Goal: Task Accomplishment & Management: Manage account settings

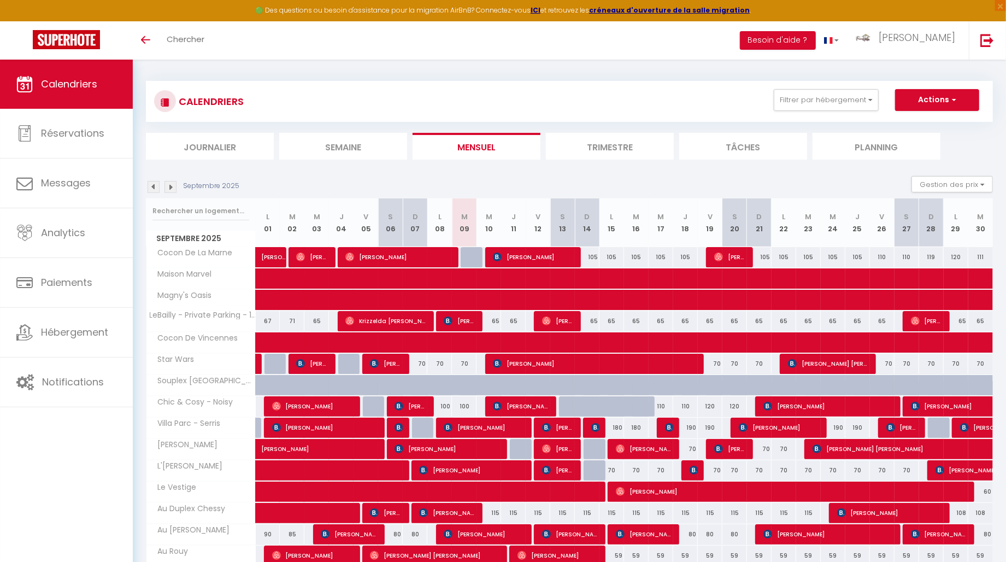
click at [151, 186] on img at bounding box center [153, 187] width 12 height 12
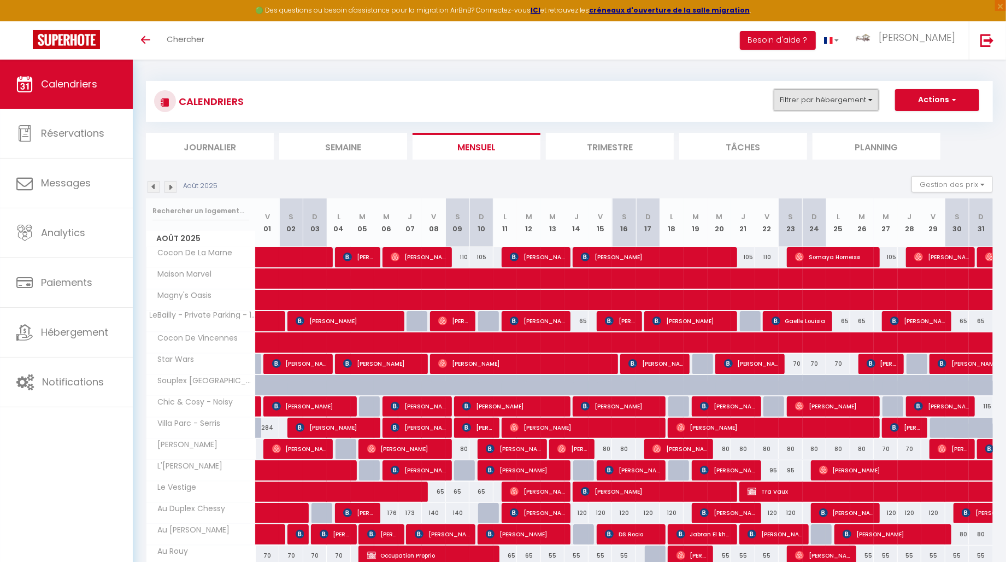
click at [835, 101] on button "Filtrer par hébergement" at bounding box center [825, 100] width 105 height 22
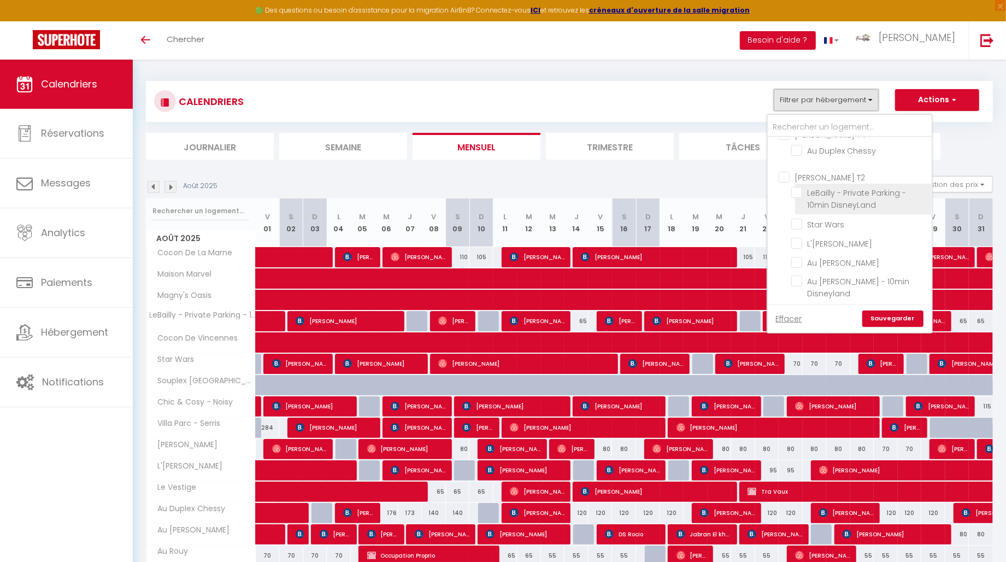
scroll to position [17, 0]
click at [818, 217] on input "Star Wars" at bounding box center [859, 219] width 137 height 11
checkbox input "true"
checkbox input "false"
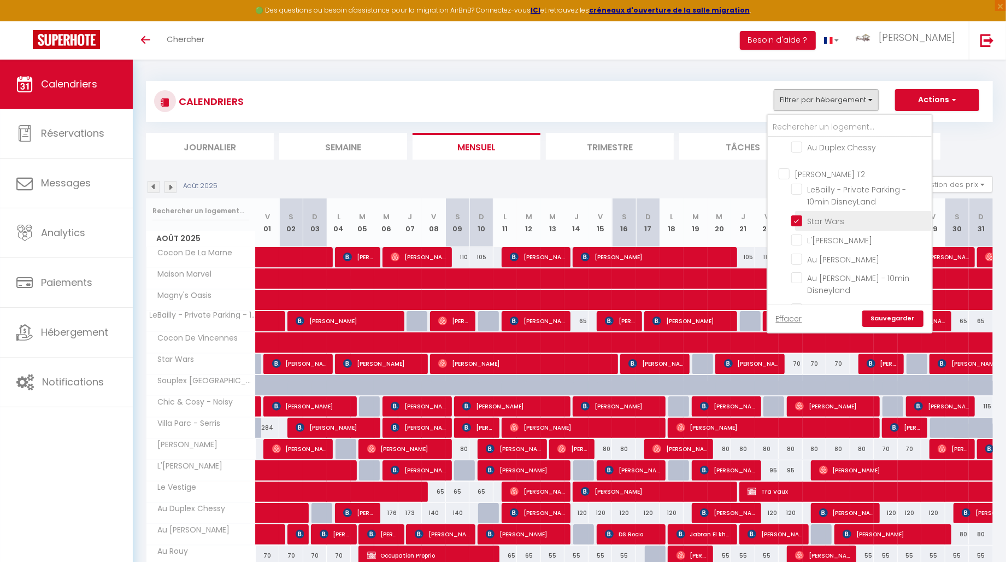
checkbox input "false"
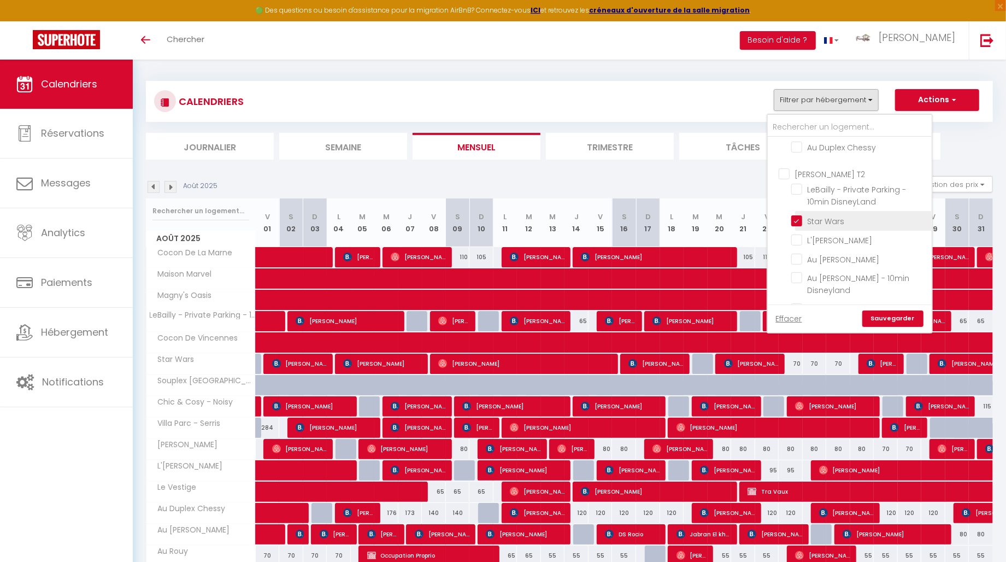
checkbox input "false"
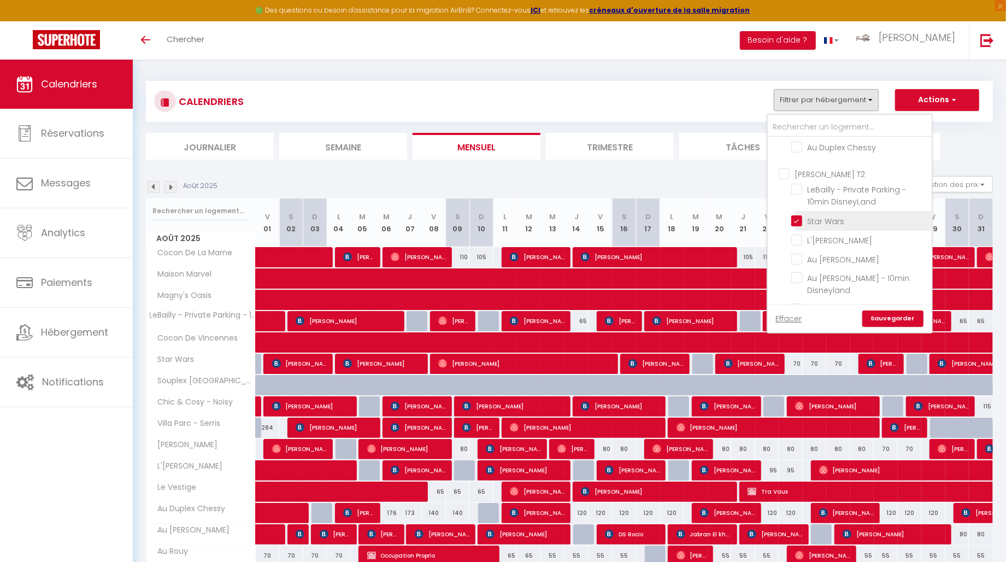
checkbox input "false"
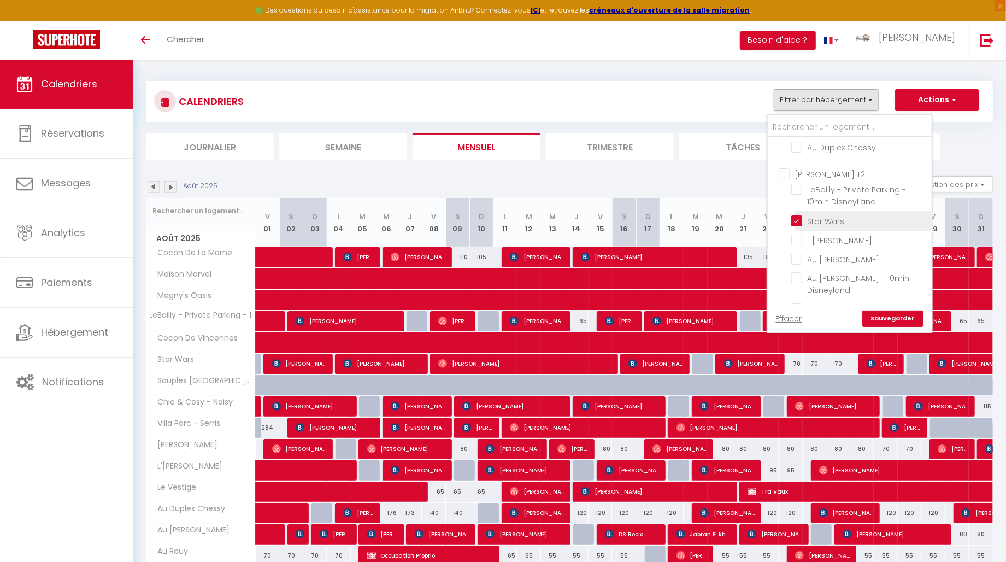
checkbox input "false"
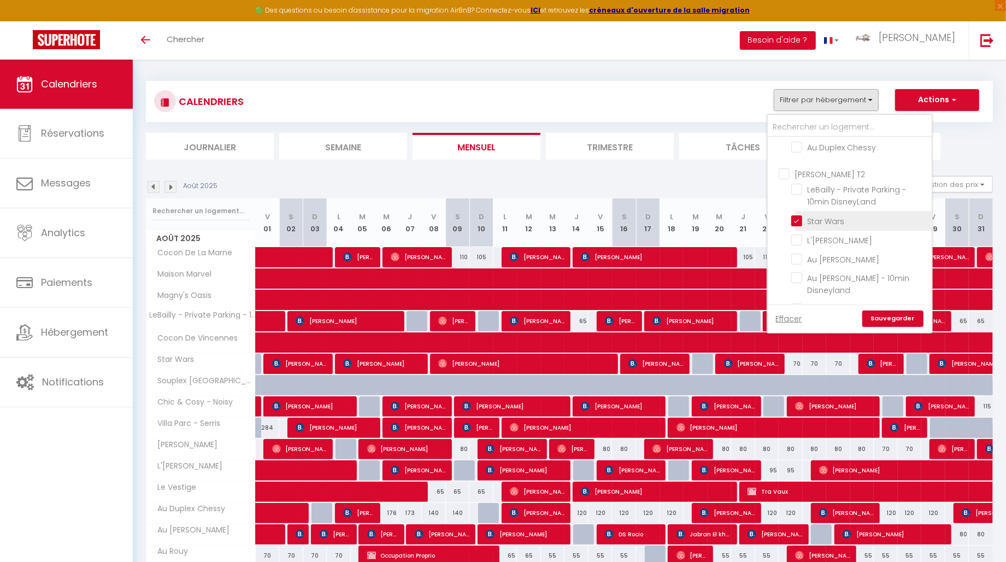
checkbox input "false"
click at [816, 275] on input "Le Vestige" at bounding box center [859, 280] width 137 height 11
checkbox input "true"
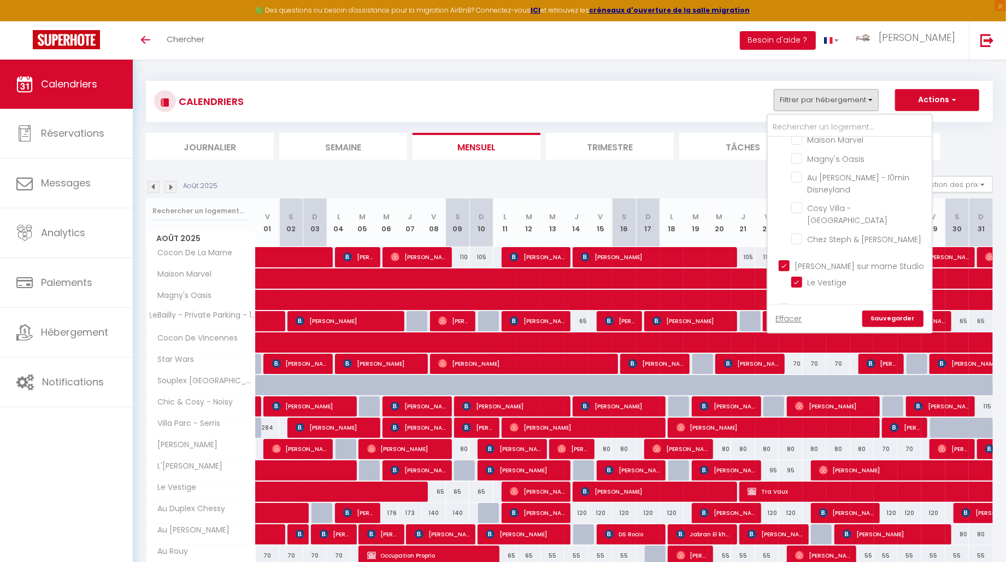
checkbox input "false"
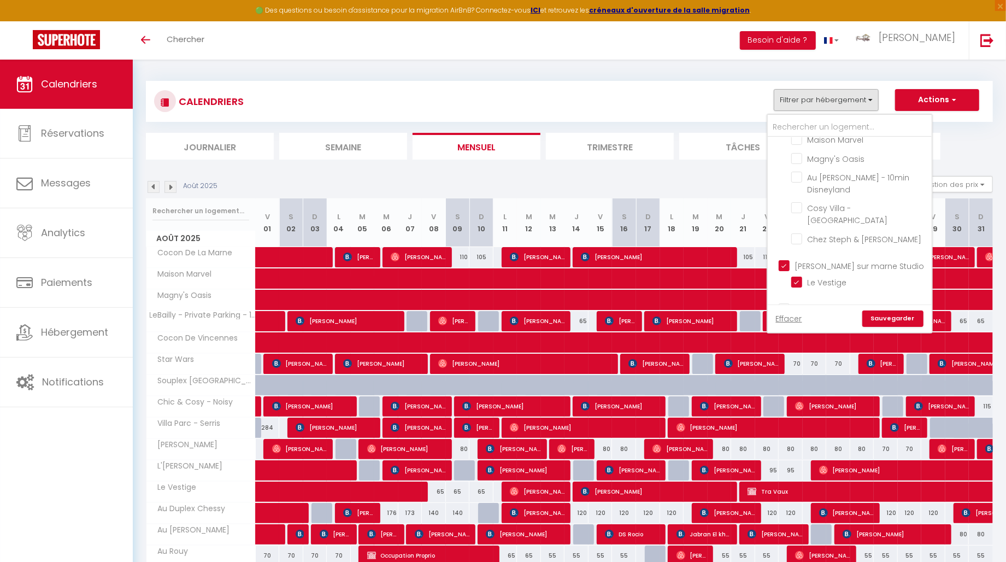
checkbox input "false"
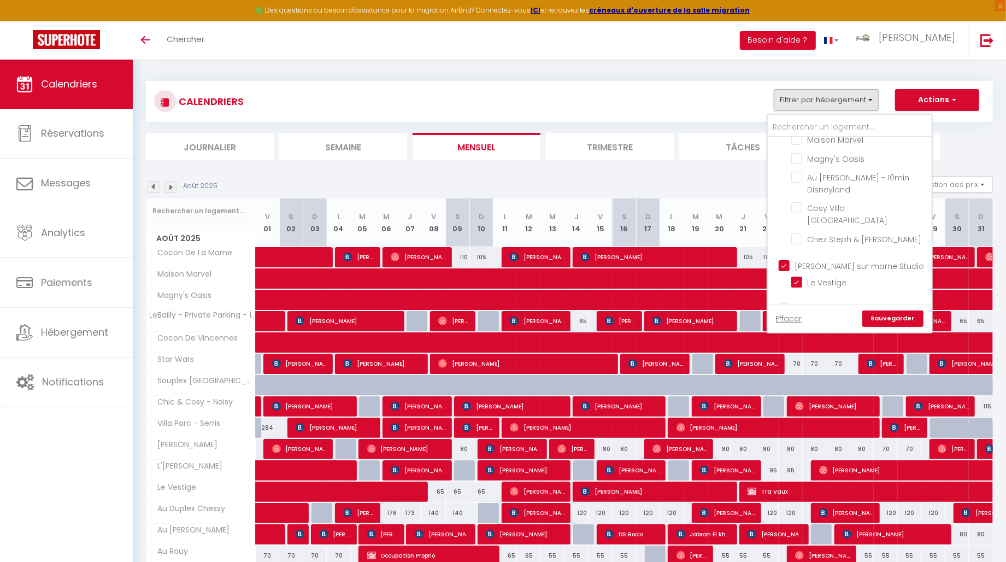
checkbox input "false"
checkbox input "true"
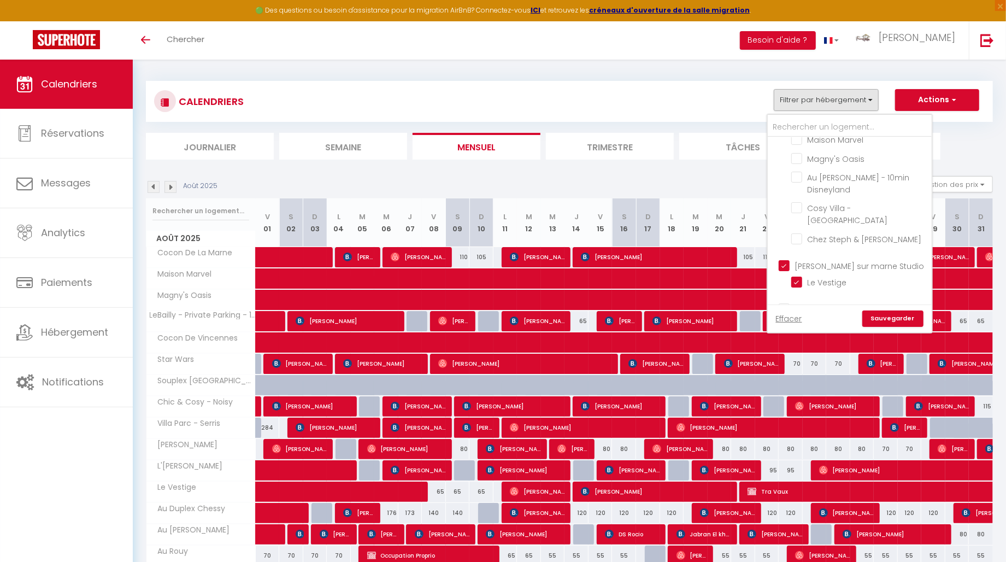
checkbox input "false"
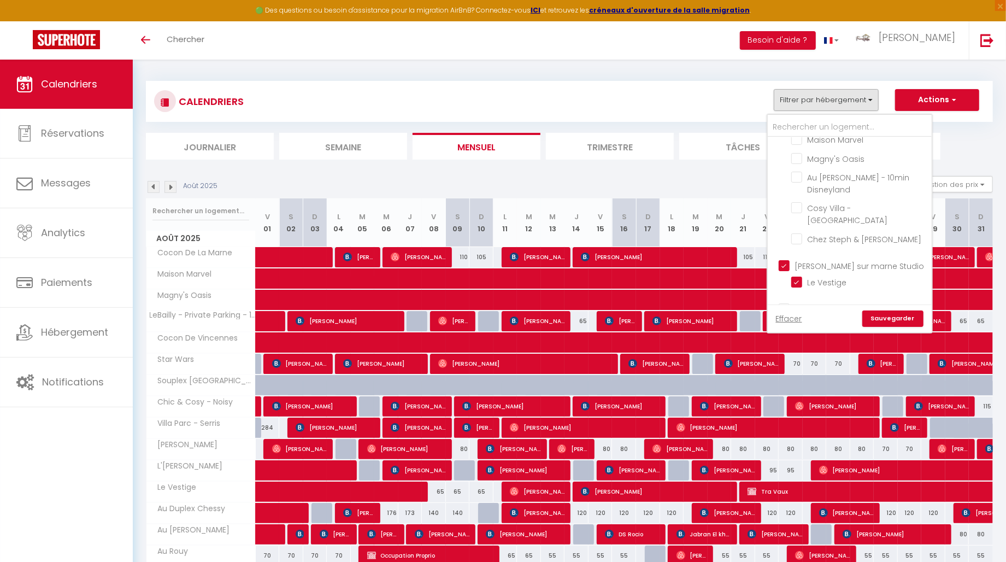
checkbox input "false"
click at [880, 323] on link "Sauvegarder" at bounding box center [892, 318] width 61 height 16
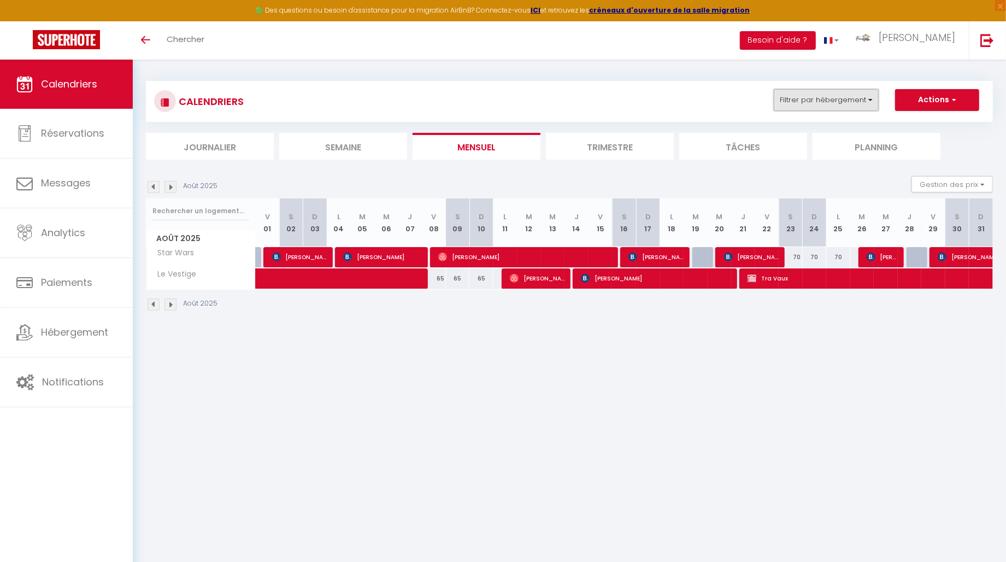
click at [848, 99] on button "Filtrer par hébergement" at bounding box center [825, 100] width 105 height 22
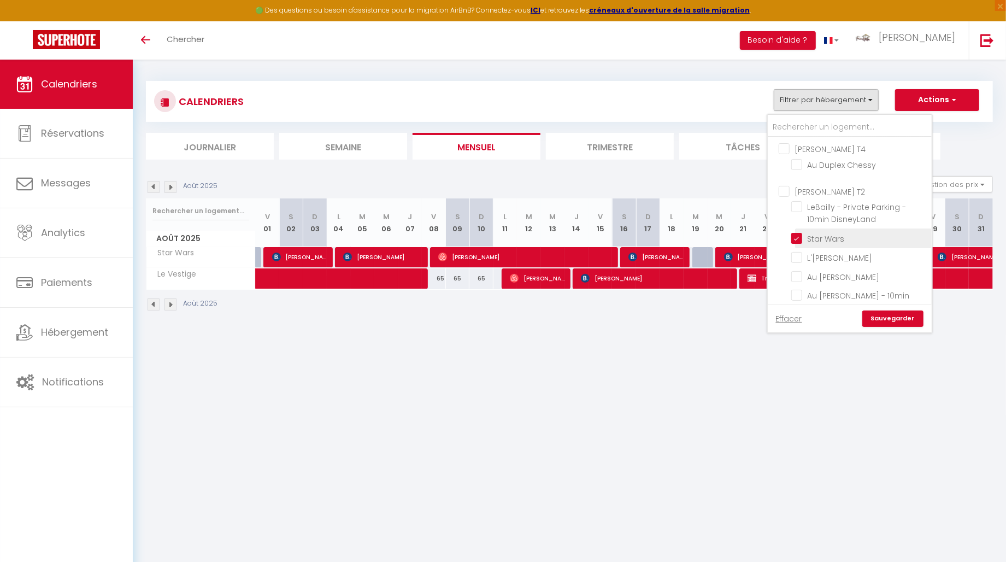
click at [818, 233] on input "Star Wars" at bounding box center [859, 237] width 137 height 11
checkbox input "false"
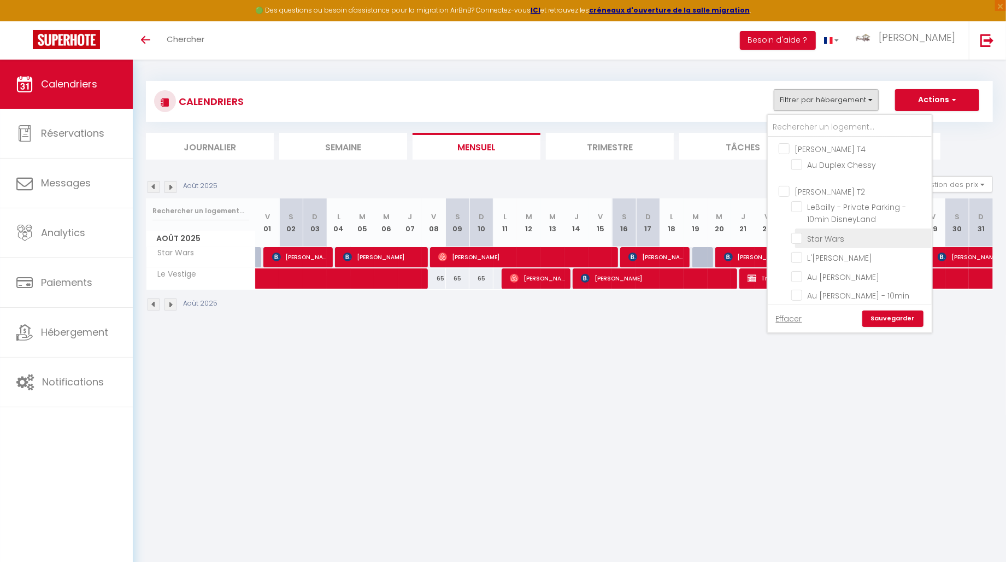
checkbox input "false"
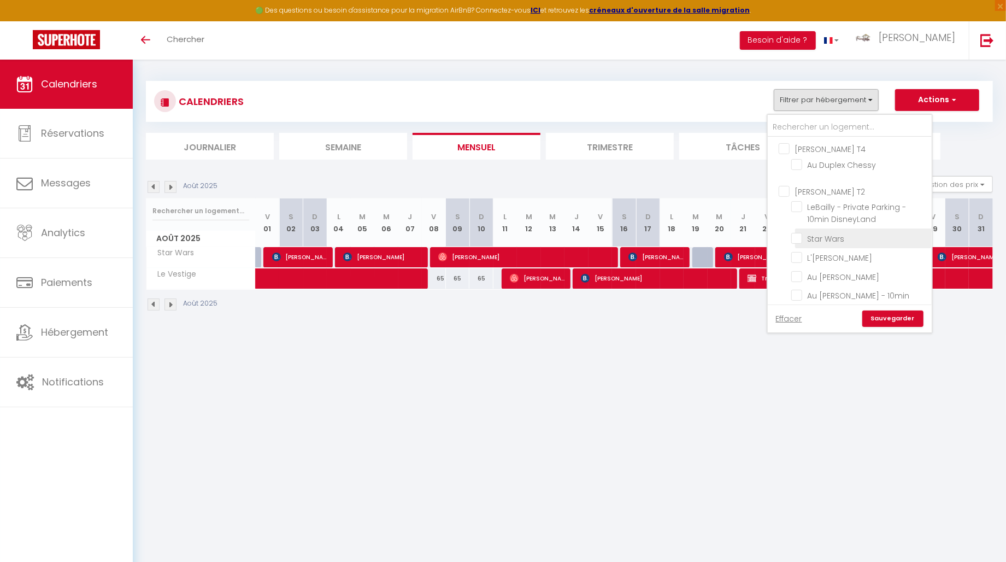
checkbox input "false"
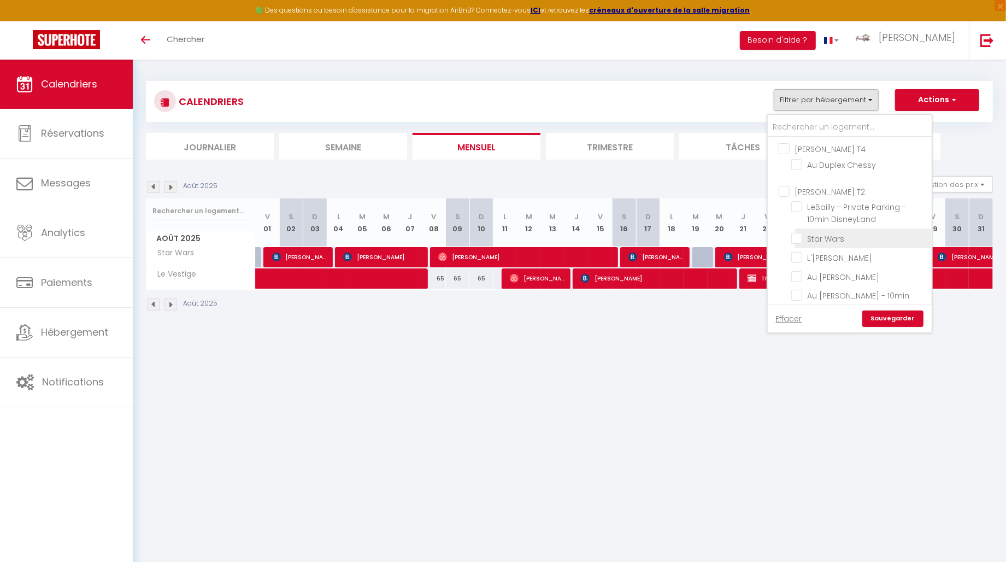
checkbox input "false"
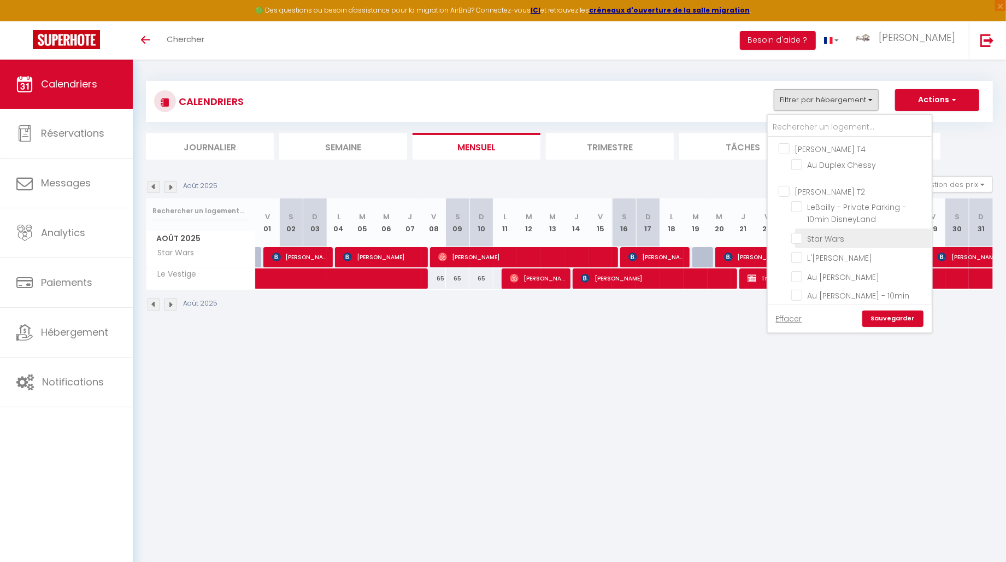
checkbox input "false"
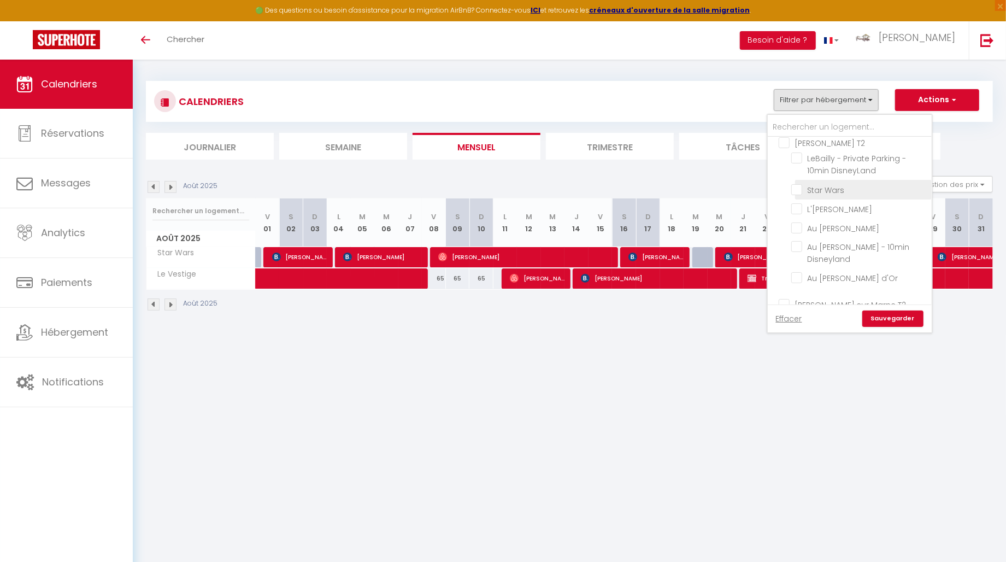
scroll to position [59, 0]
click at [829, 261] on input "Au [PERSON_NAME] d'Or" at bounding box center [859, 266] width 137 height 11
checkbox input "true"
checkbox input "false"
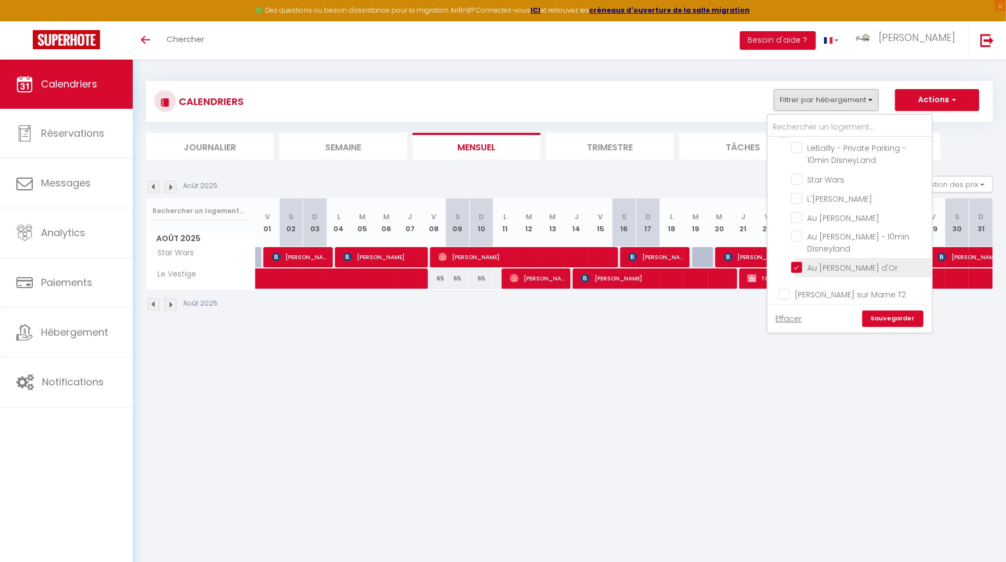
checkbox input "false"
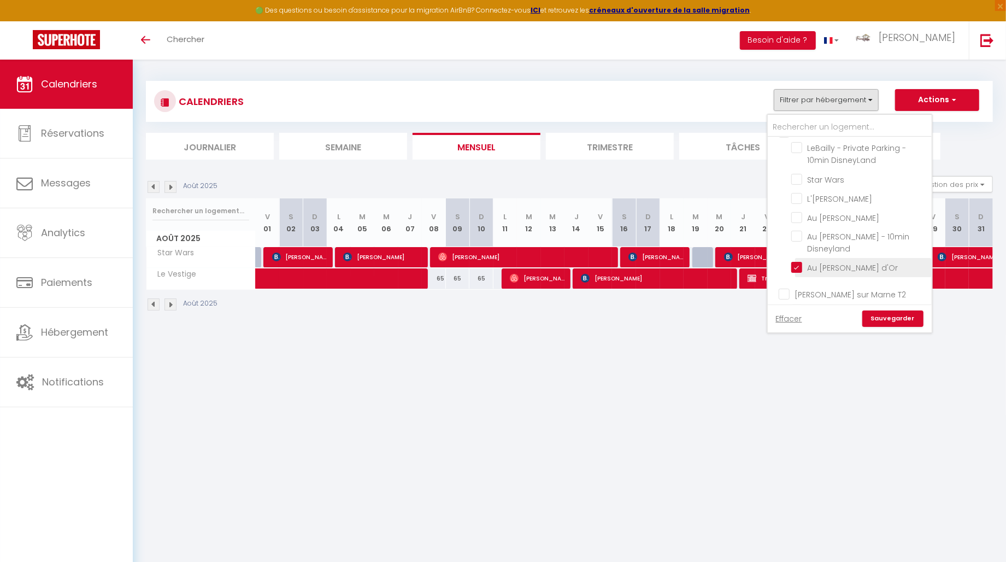
checkbox input "false"
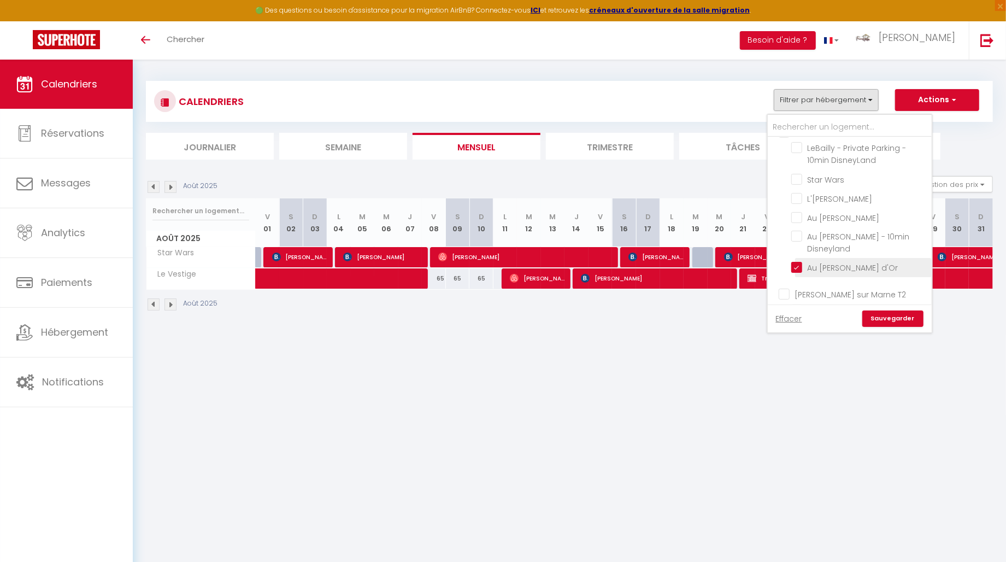
checkbox input "false"
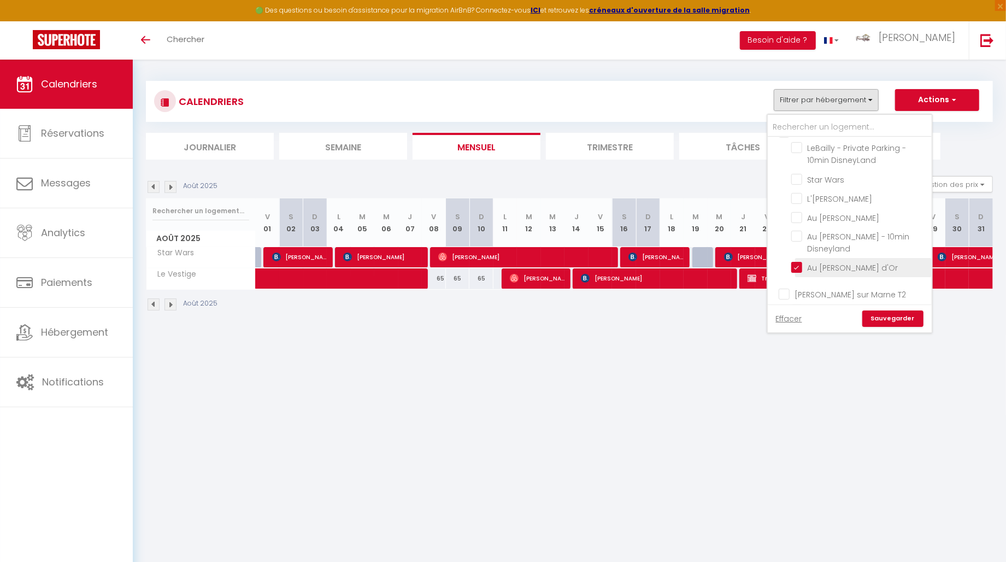
checkbox input "false"
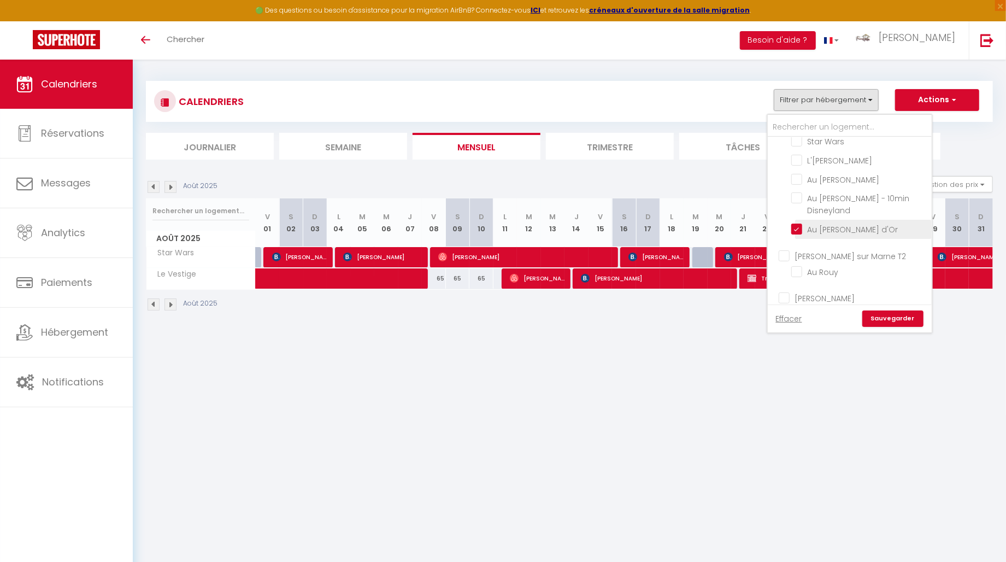
scroll to position [99, 0]
click at [825, 264] on input "Au Rouy" at bounding box center [859, 269] width 137 height 11
checkbox input "true"
checkbox input "false"
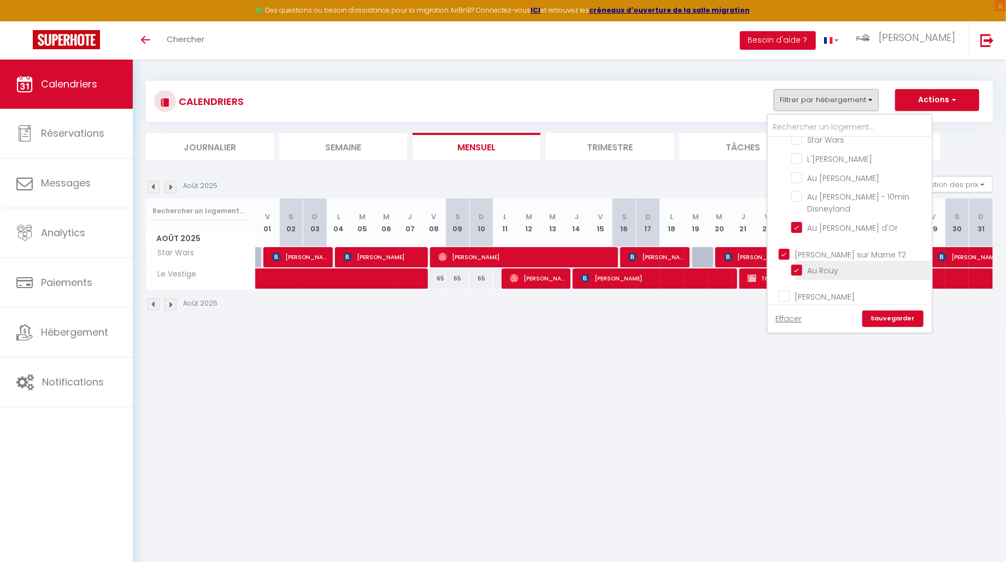
checkbox input "false"
checkbox input "true"
checkbox input "false"
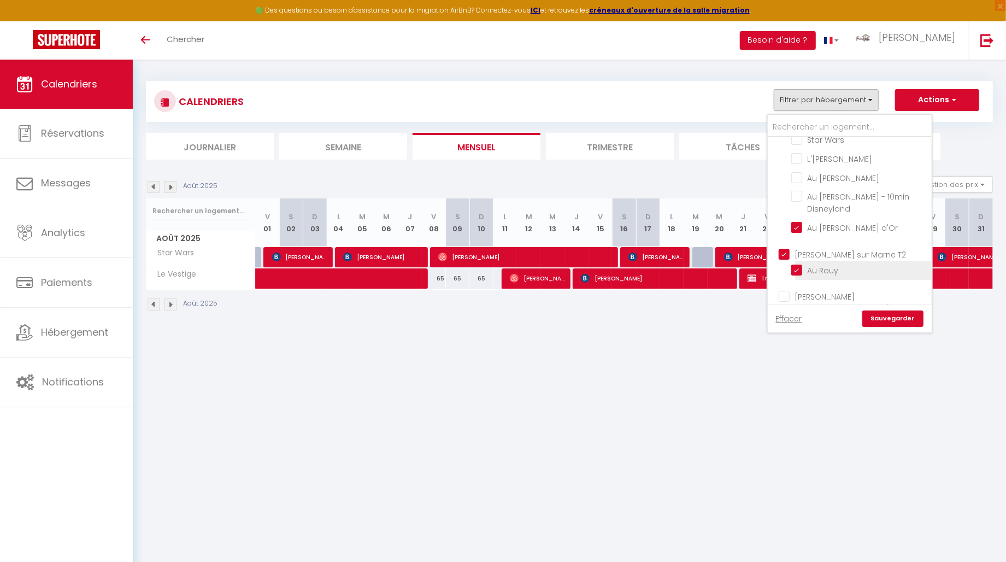
checkbox input "false"
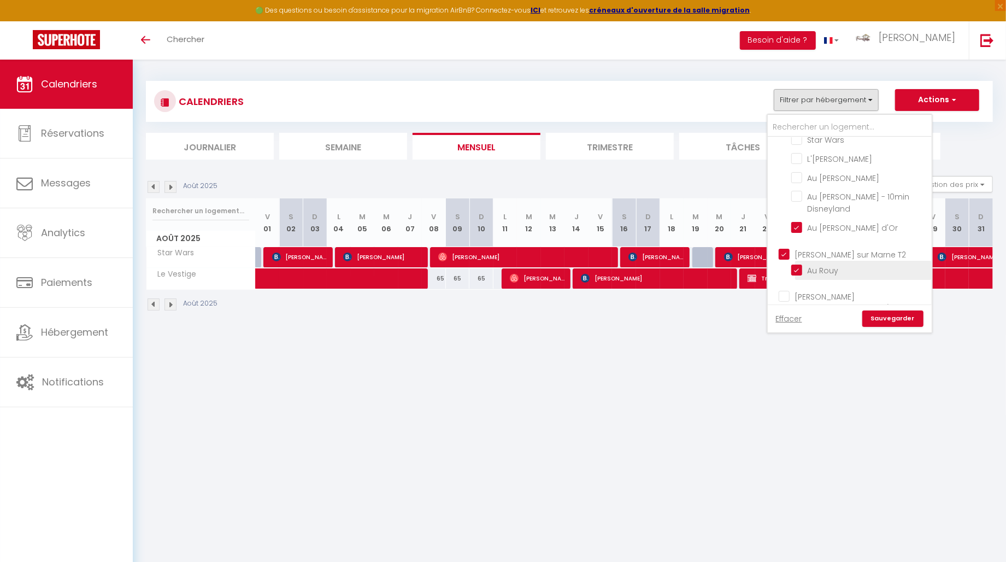
checkbox input "false"
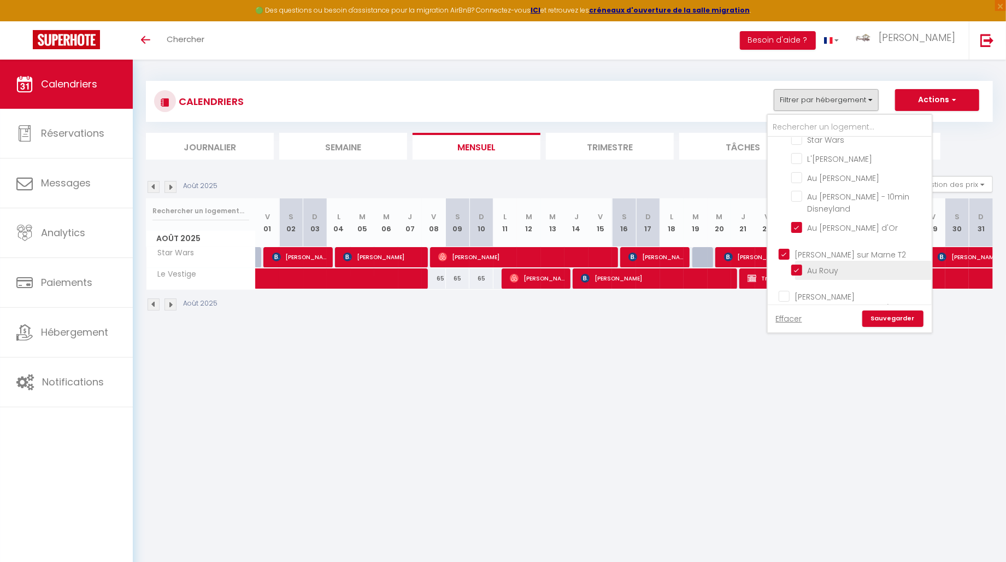
checkbox input "false"
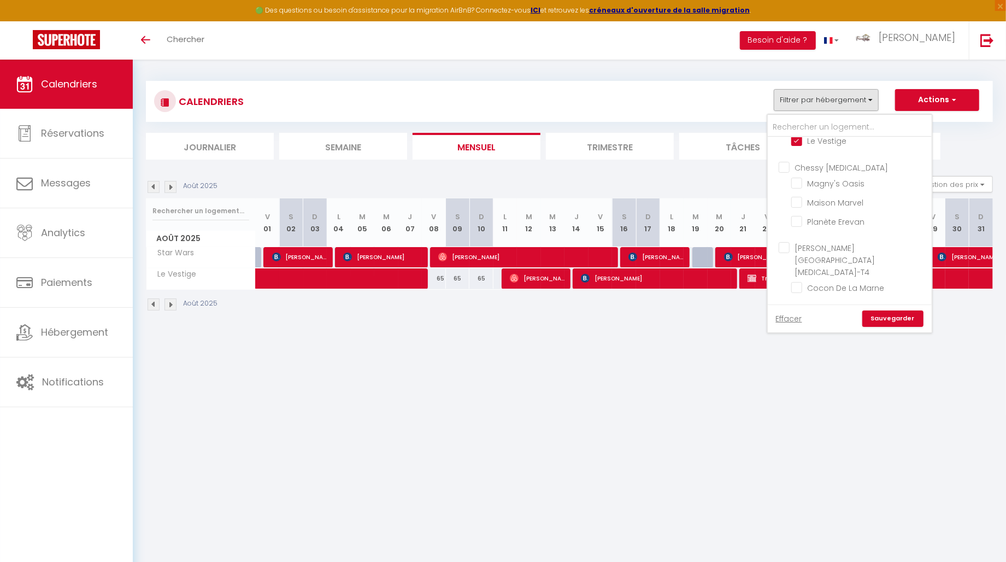
scroll to position [499, 0]
click at [830, 281] on input "Cocon De La Marne" at bounding box center [859, 286] width 137 height 11
checkbox input "true"
checkbox input "false"
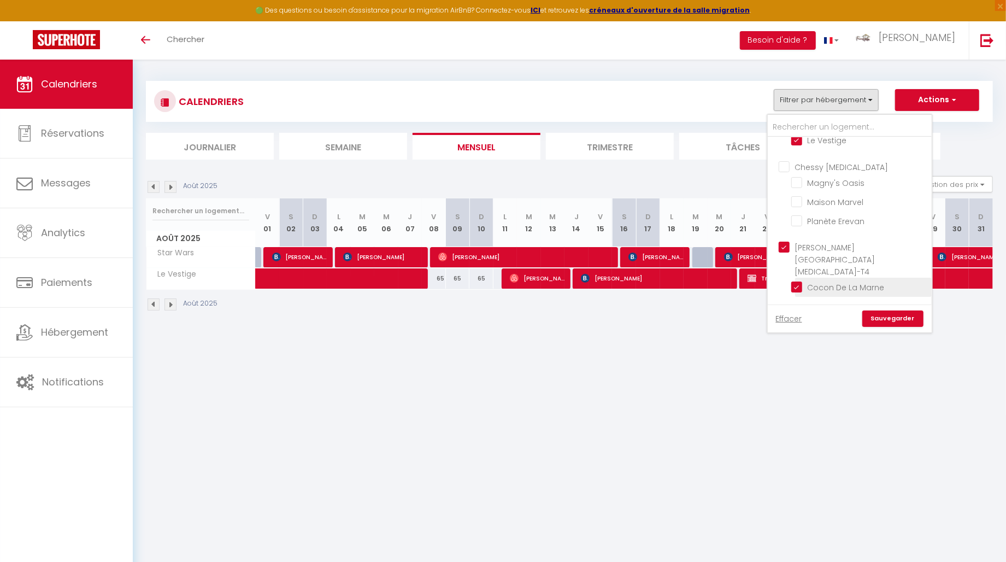
checkbox input "false"
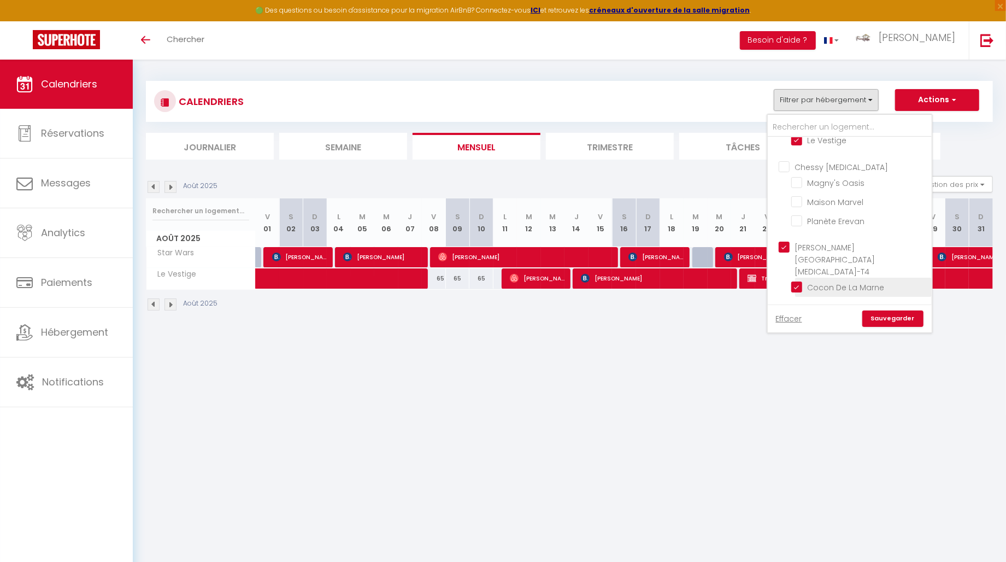
checkbox input "false"
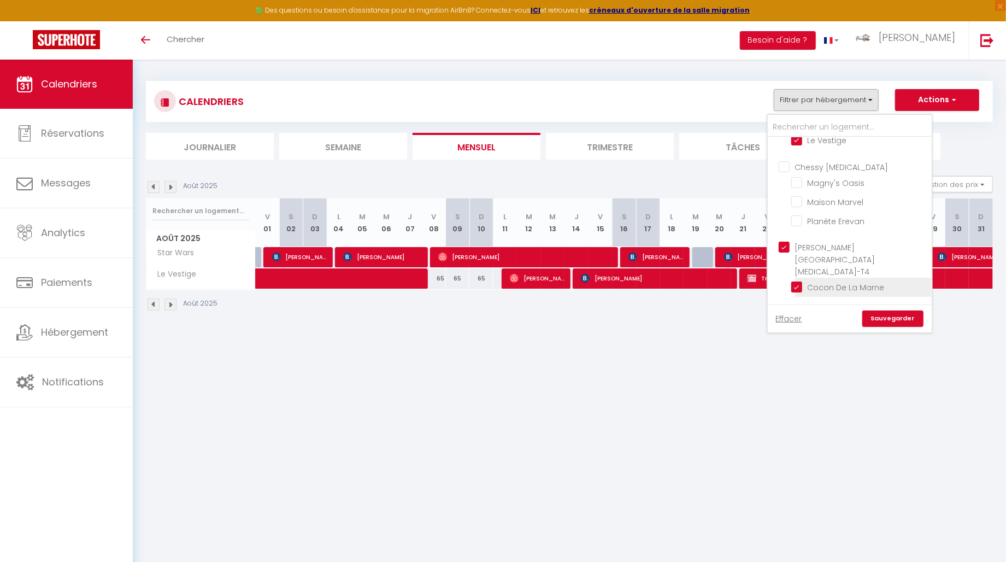
checkbox input "false"
checkbox input "true"
checkbox input "false"
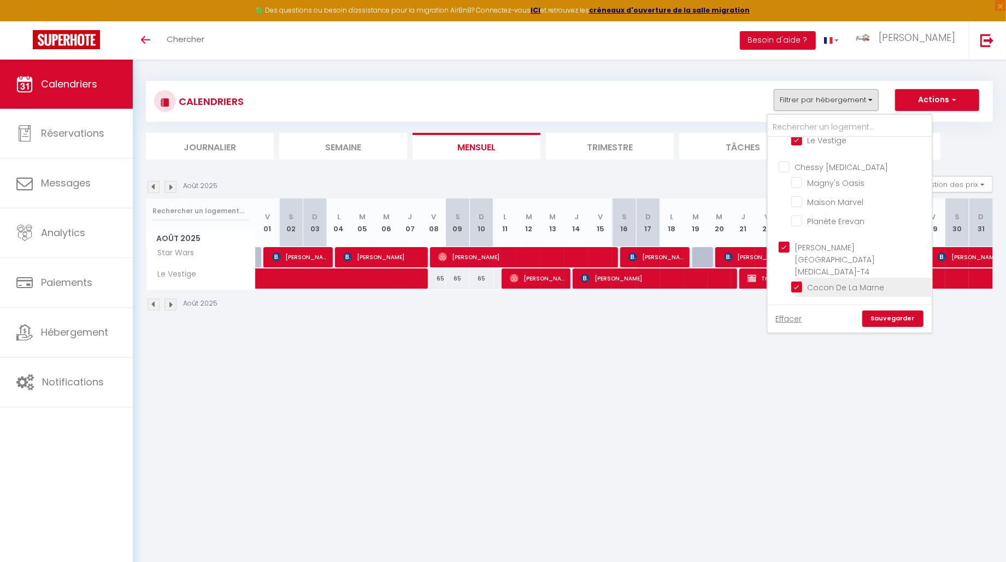
checkbox input "false"
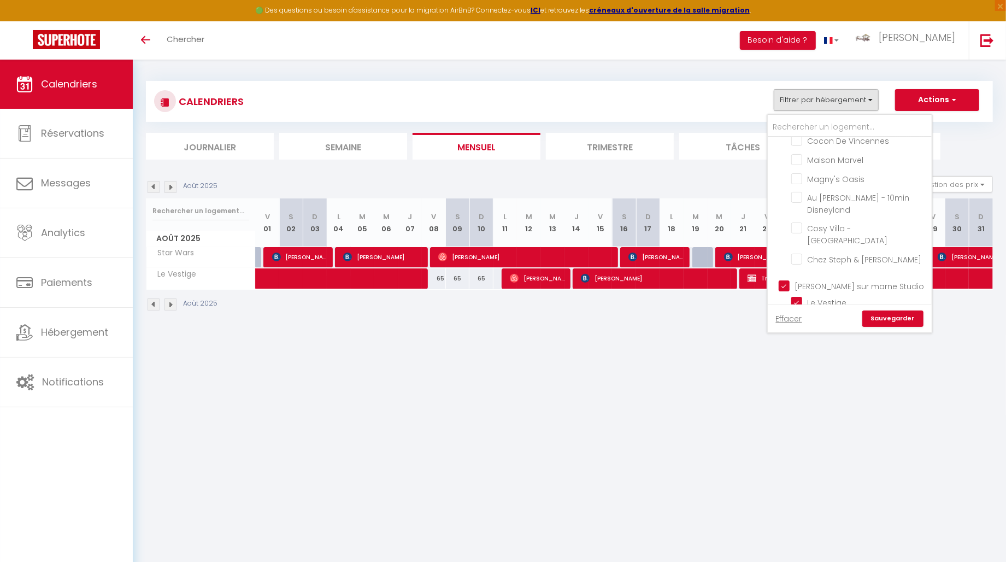
click at [890, 315] on link "Sauvegarder" at bounding box center [892, 318] width 61 height 16
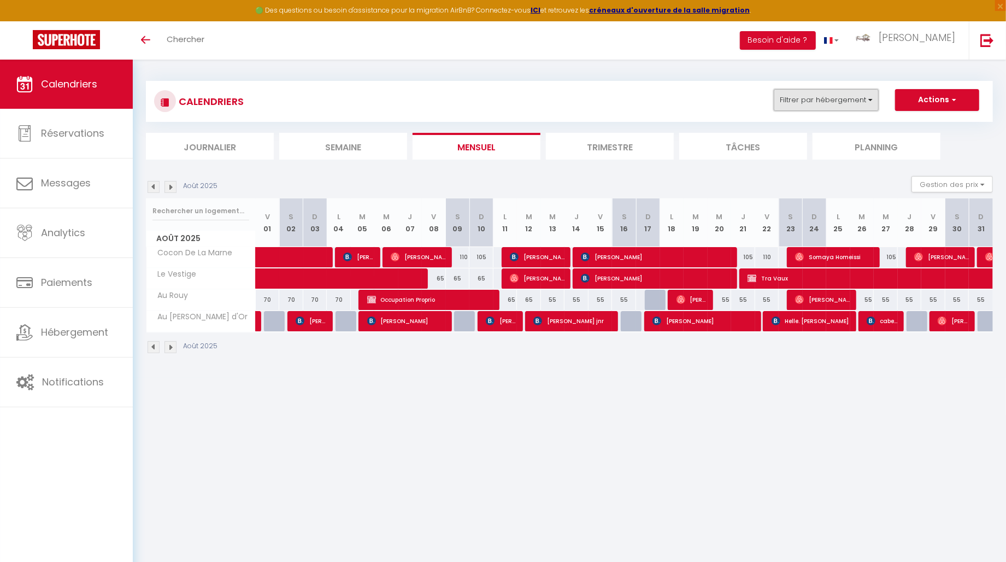
click at [835, 103] on button "Filtrer par hébergement" at bounding box center [825, 100] width 105 height 22
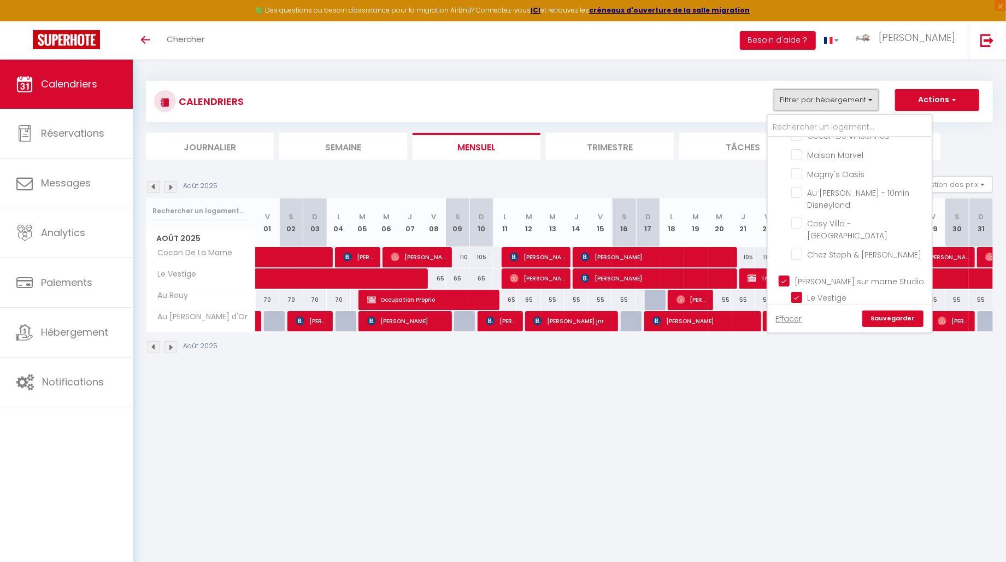
scroll to position [542, 0]
click at [825, 343] on input "[PERSON_NAME]" at bounding box center [859, 348] width 137 height 11
checkbox input "true"
checkbox input "false"
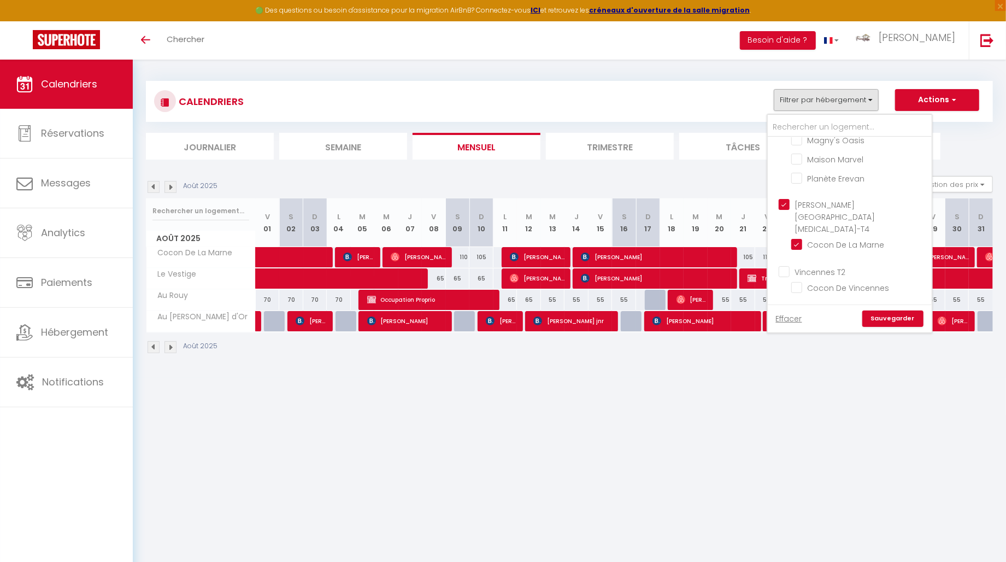
checkbox input "false"
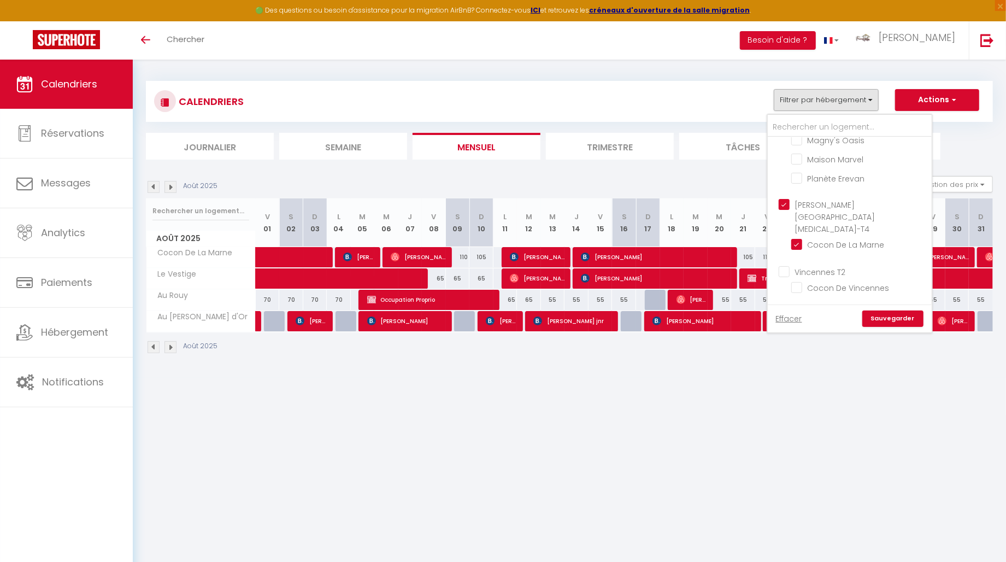
checkbox input "false"
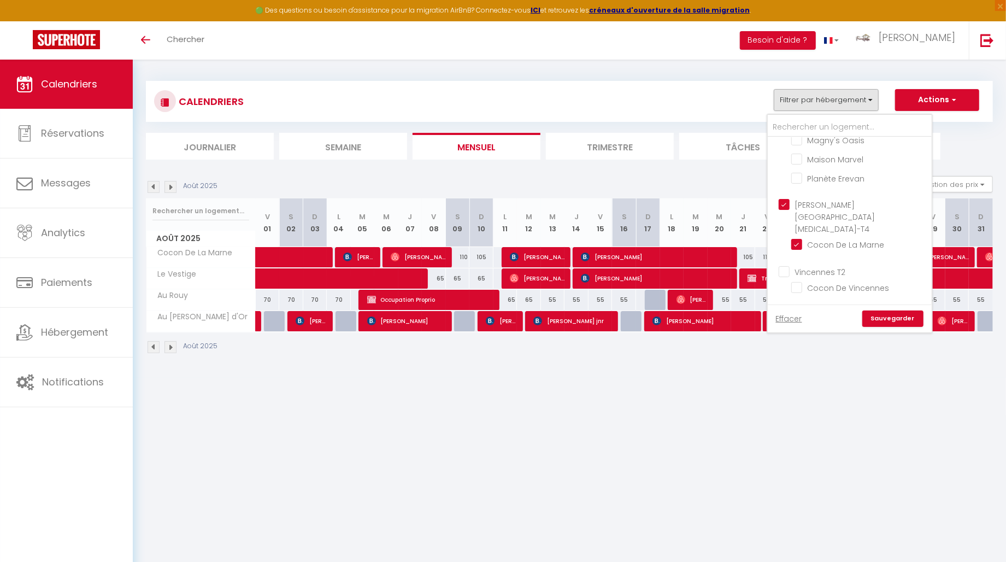
checkbox input "false"
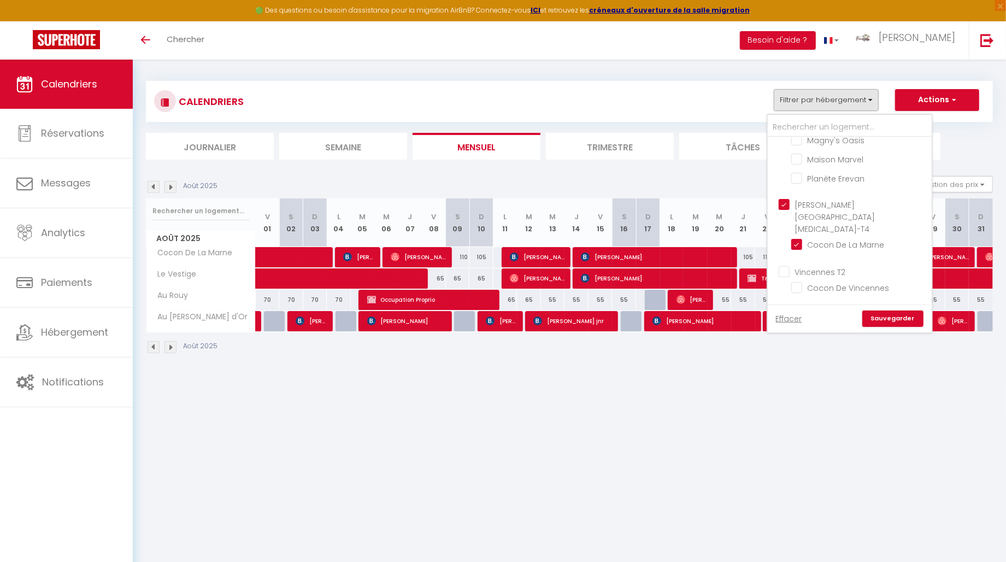
checkbox input "false"
click at [892, 320] on link "Sauvegarder" at bounding box center [892, 318] width 61 height 16
